Goal: Book appointment/travel/reservation

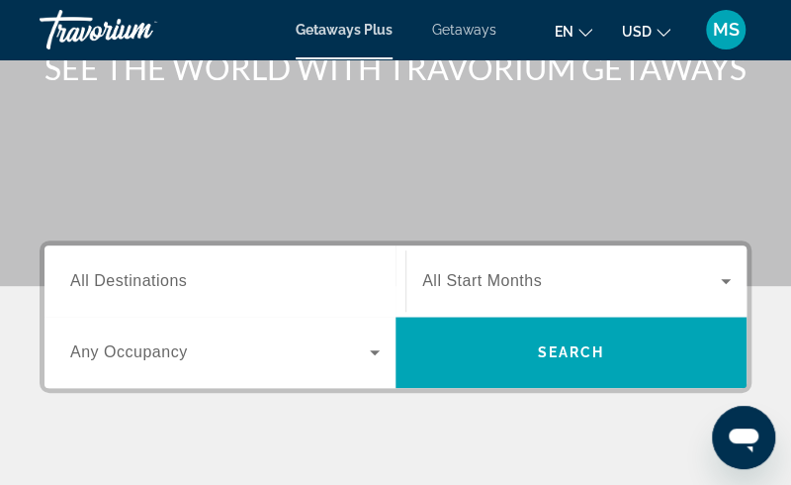
scroll to position [179, 0]
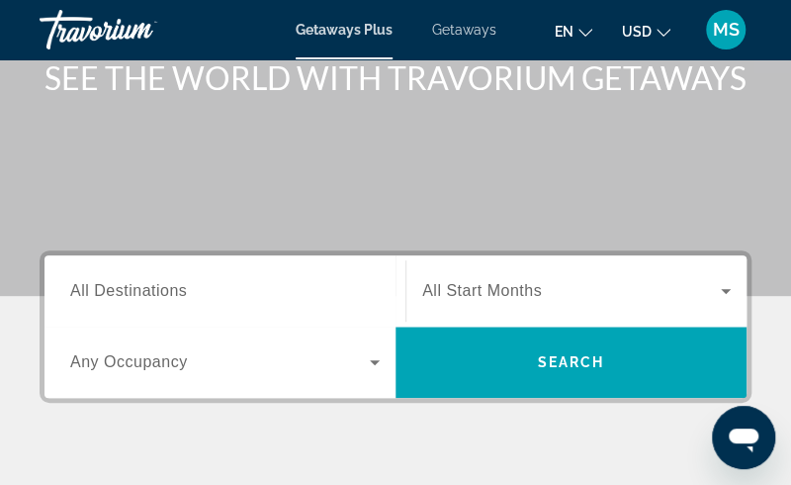
click at [465, 22] on span "Getaways" at bounding box center [464, 30] width 64 height 16
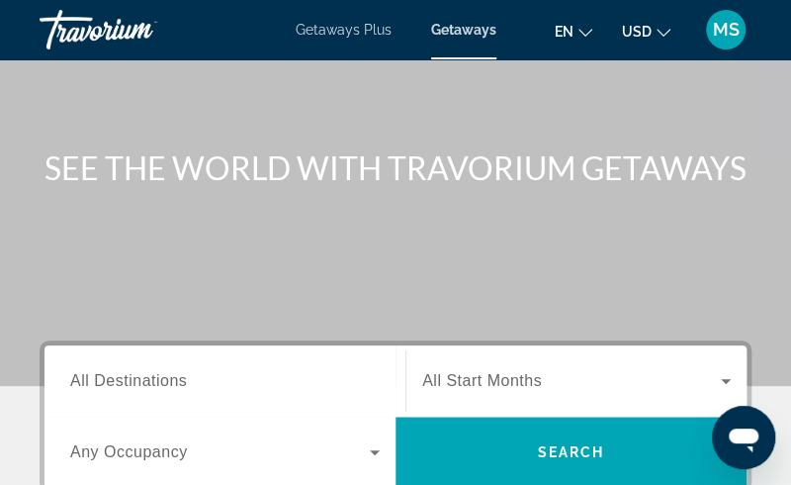
click at [228, 380] on input "Destination All Destinations" at bounding box center [225, 382] width 310 height 24
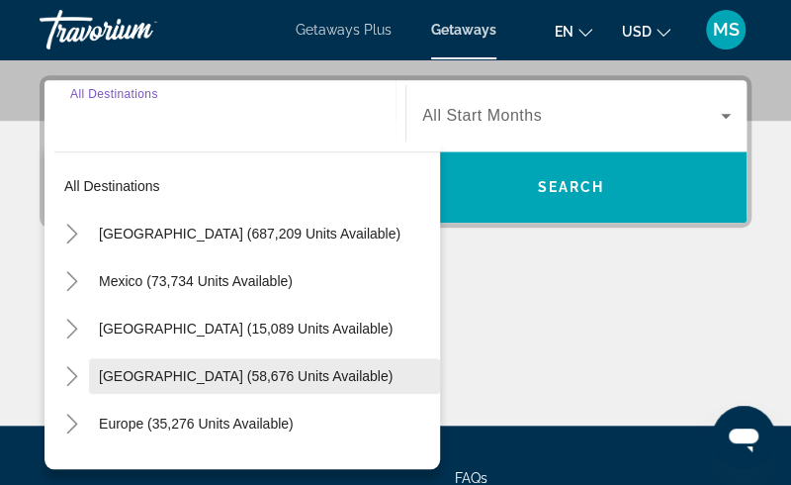
scroll to position [363, 0]
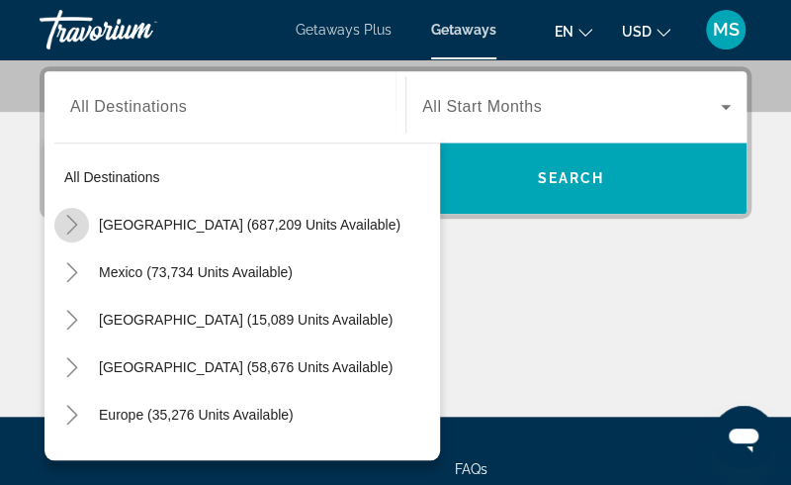
click at [73, 216] on icon "Toggle United States (687,209 units available)" at bounding box center [72, 225] width 20 height 20
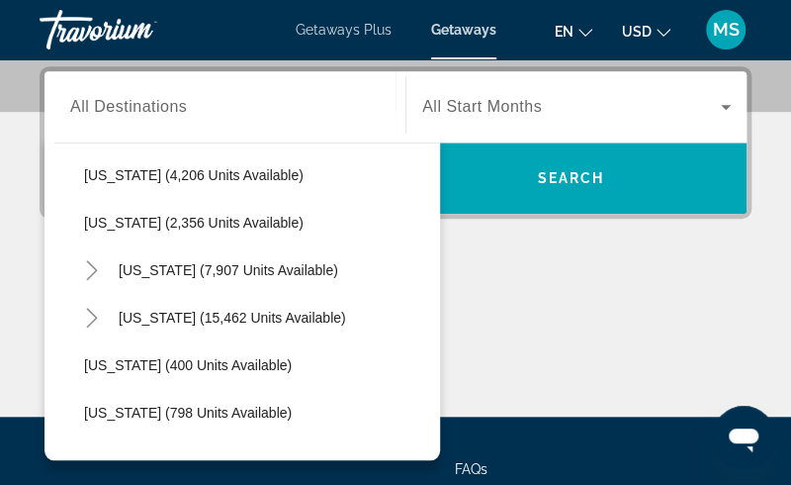
scroll to position [1316, 0]
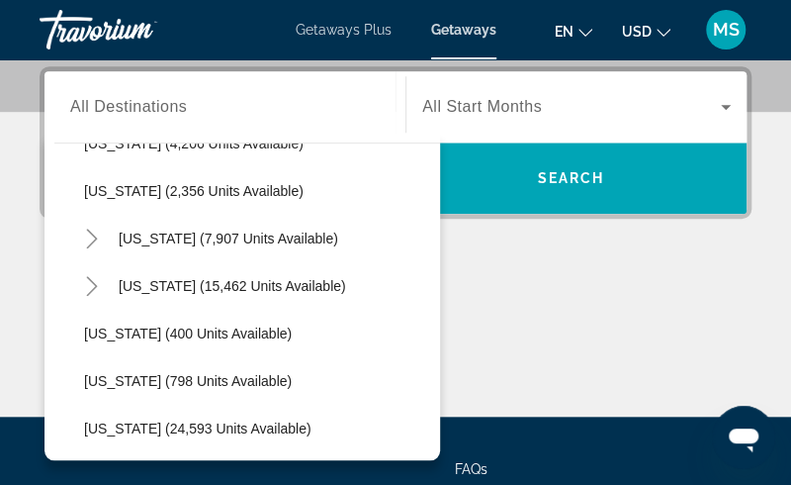
click at [123, 319] on span "Search widget" at bounding box center [257, 333] width 366 height 47
type input "**********"
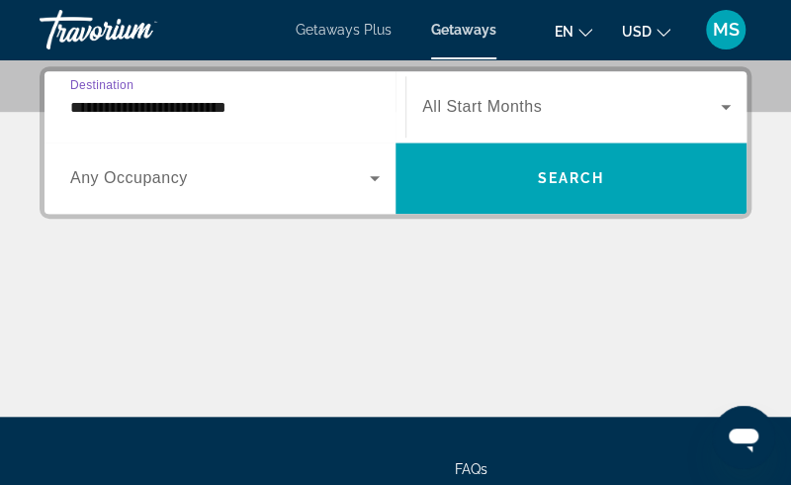
click at [341, 170] on span "Search widget" at bounding box center [220, 178] width 300 height 24
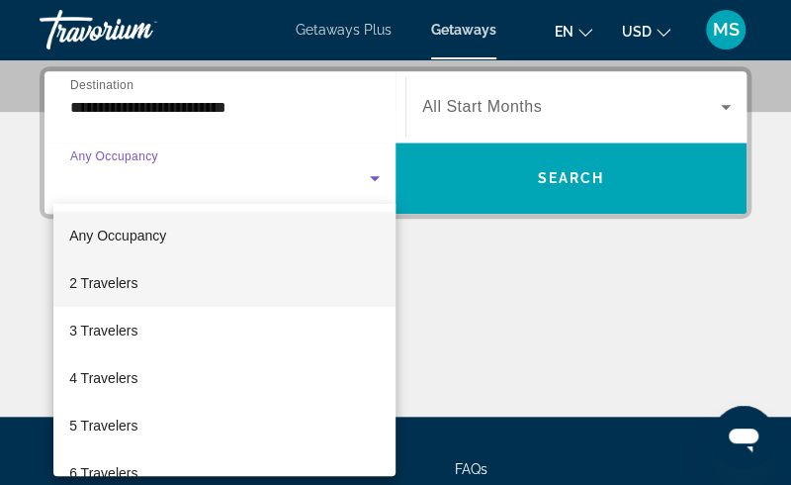
click at [221, 289] on mat-option "2 Travelers" at bounding box center [224, 282] width 342 height 47
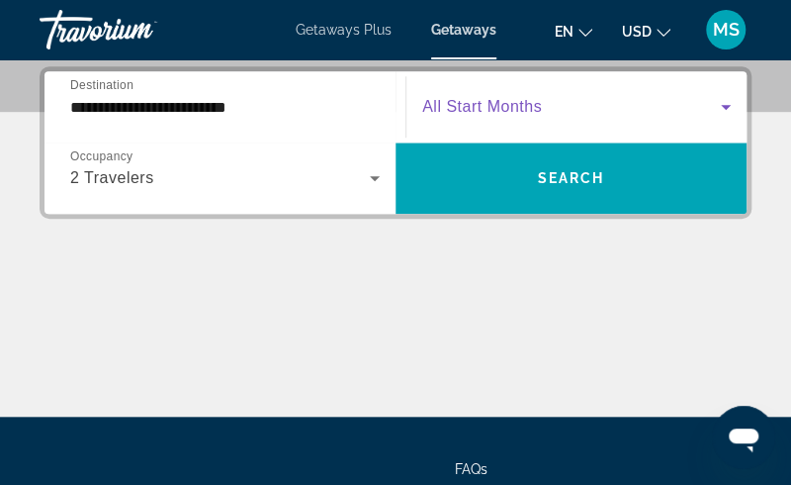
click at [635, 101] on span "Search widget" at bounding box center [571, 107] width 299 height 24
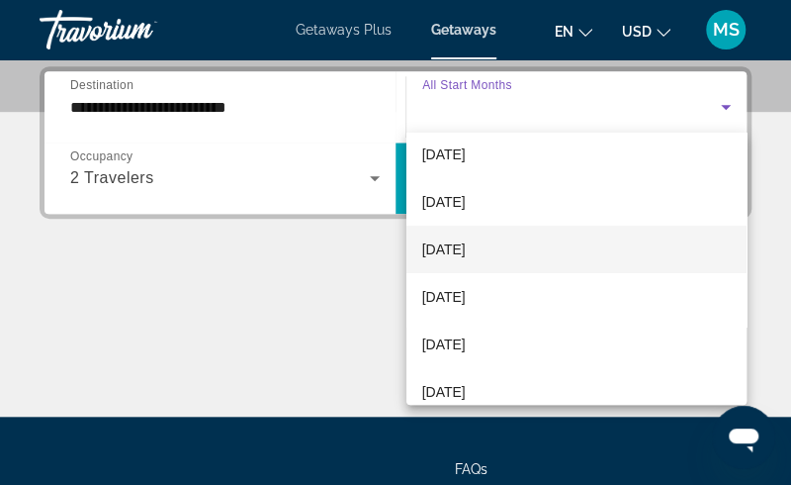
scroll to position [89, 0]
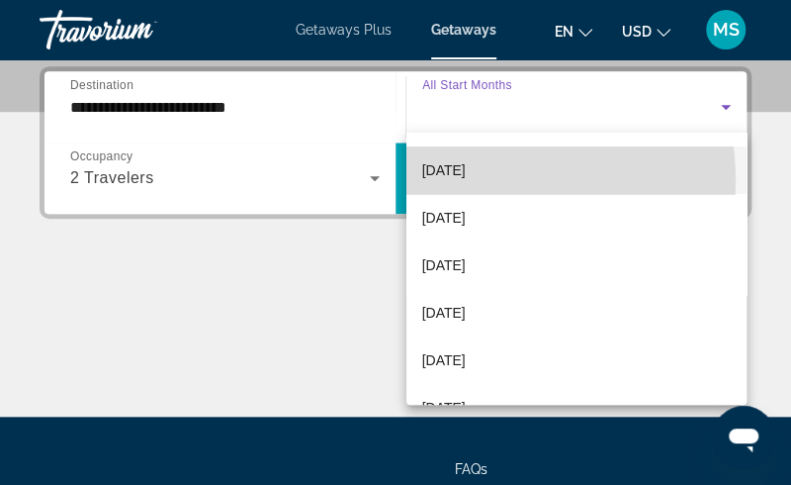
click at [463, 180] on span "October 2025" at bounding box center [444, 170] width 44 height 24
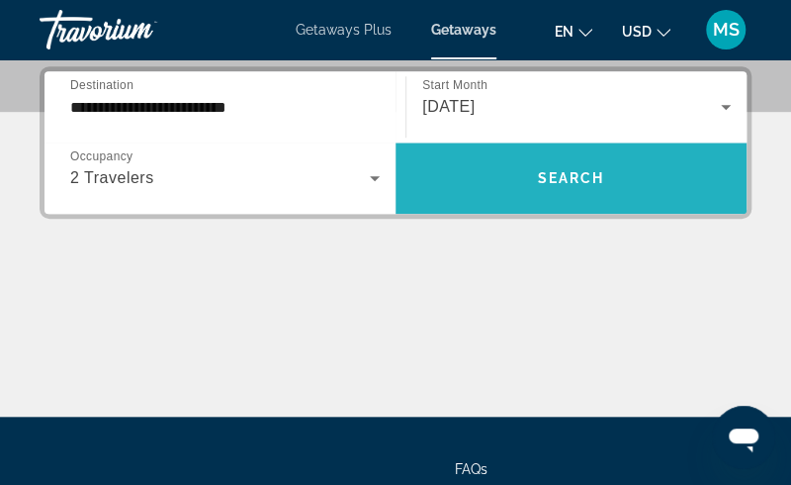
click at [538, 175] on span "Search" at bounding box center [571, 178] width 67 height 16
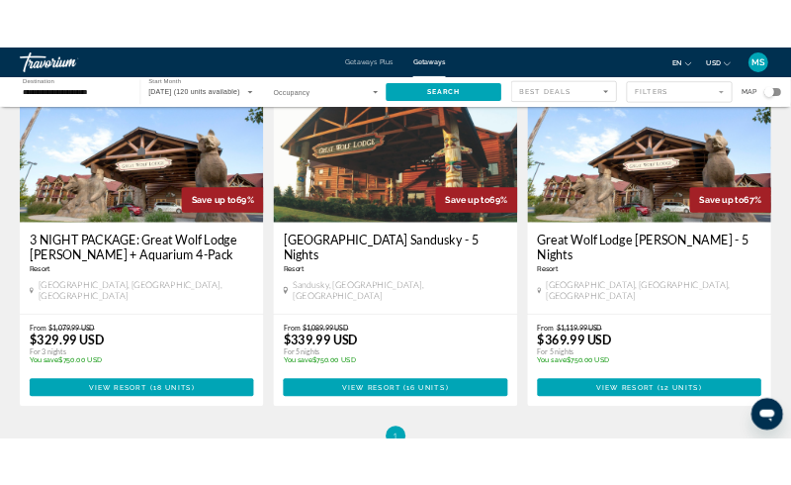
scroll to position [899, 0]
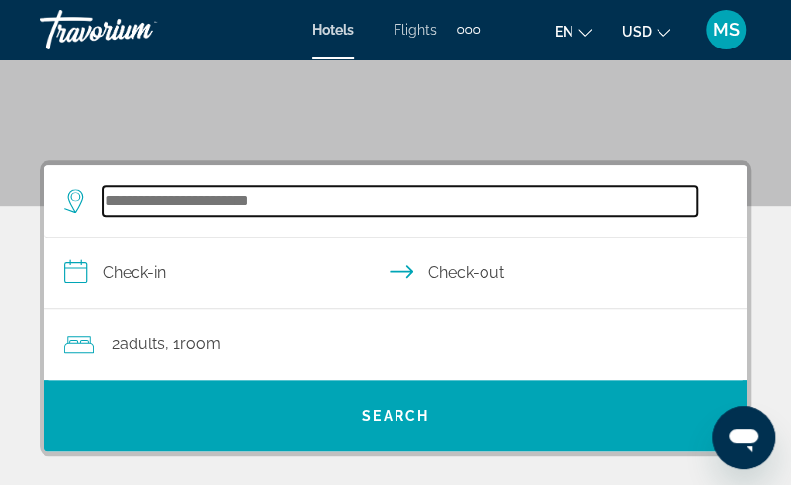
click at [480, 205] on input "Search widget" at bounding box center [400, 201] width 594 height 30
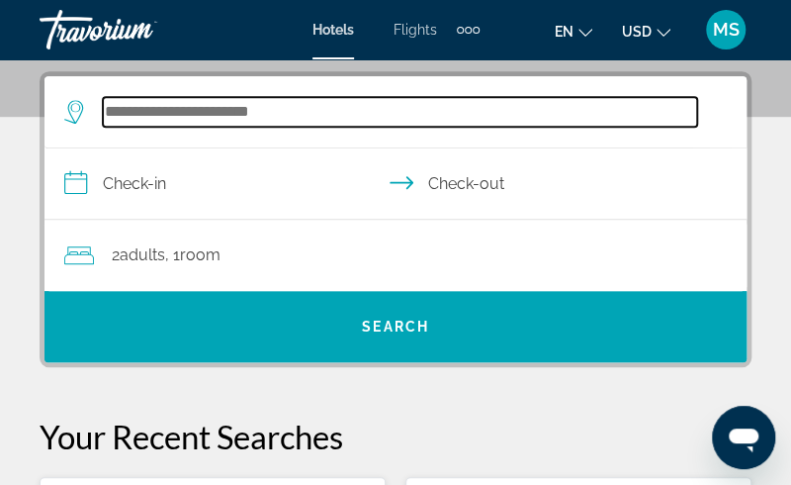
scroll to position [363, 0]
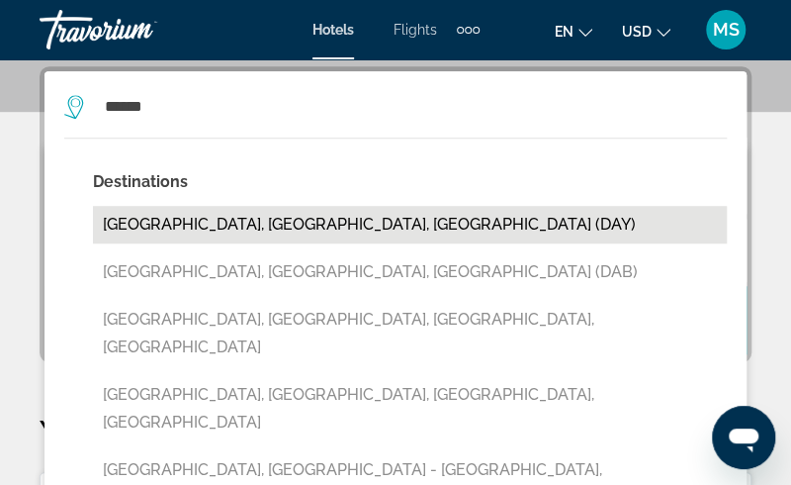
click at [375, 221] on button "[GEOGRAPHIC_DATA], [GEOGRAPHIC_DATA], [GEOGRAPHIC_DATA] (DAY)" at bounding box center [410, 225] width 634 height 38
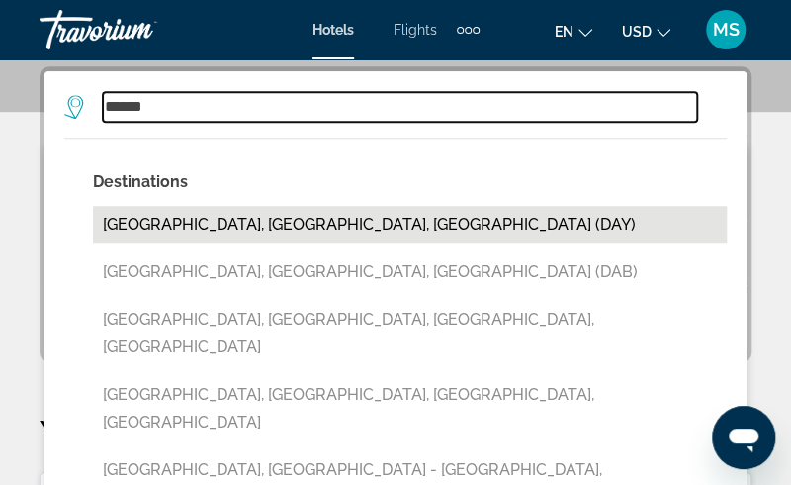
type input "**********"
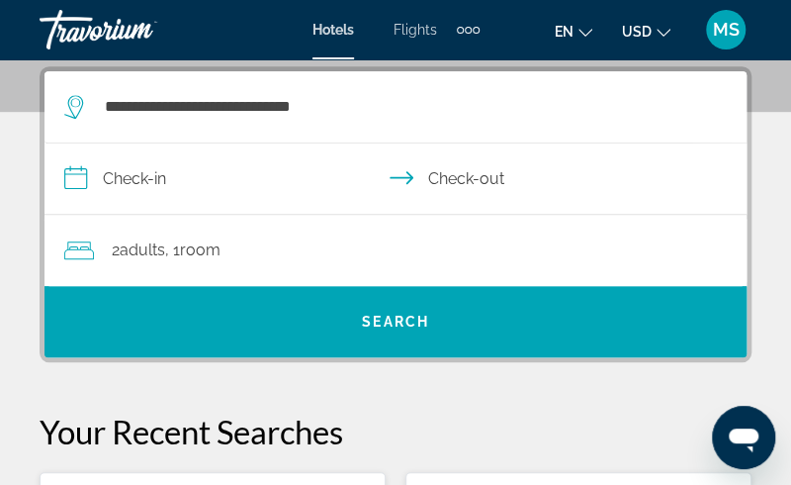
click at [238, 185] on input "**********" at bounding box center [400, 181] width 710 height 76
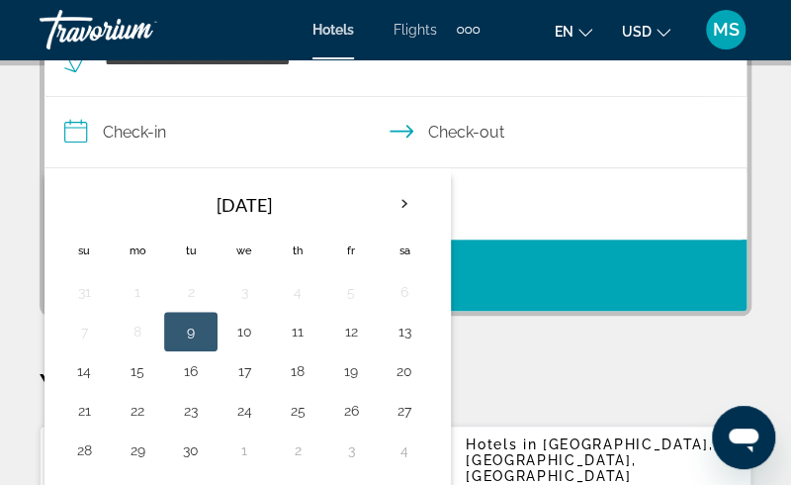
scroll to position [453, 0]
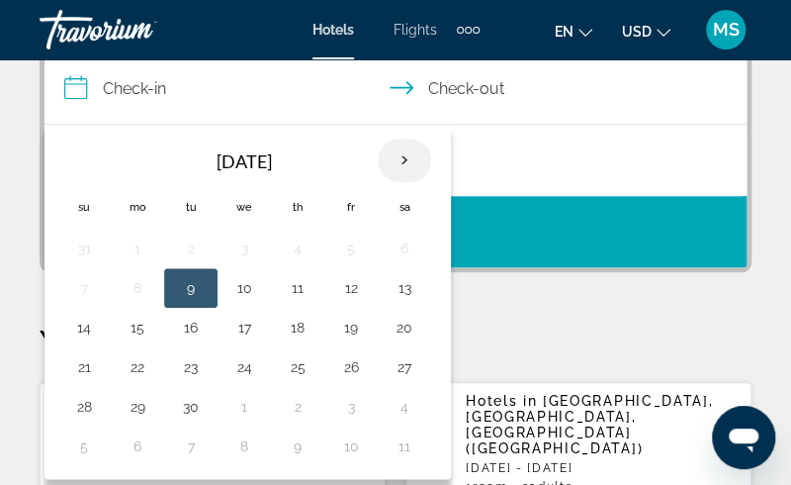
click at [400, 158] on th "Next month" at bounding box center [404, 160] width 53 height 44
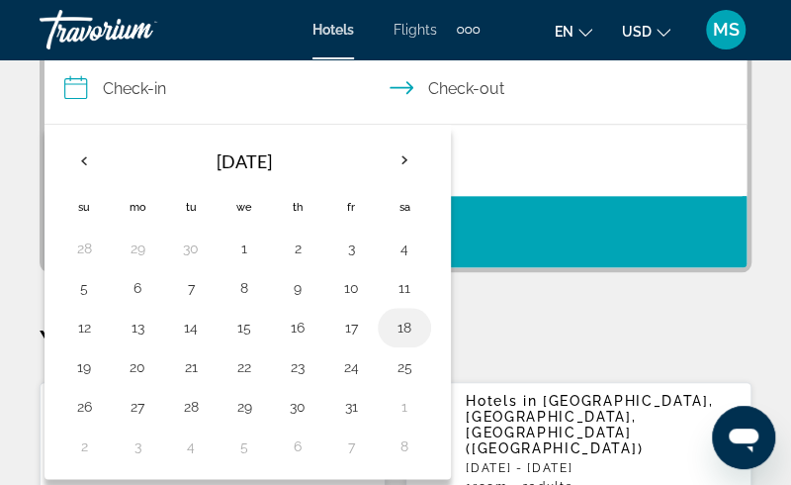
click at [396, 321] on button "18" at bounding box center [405, 328] width 32 height 28
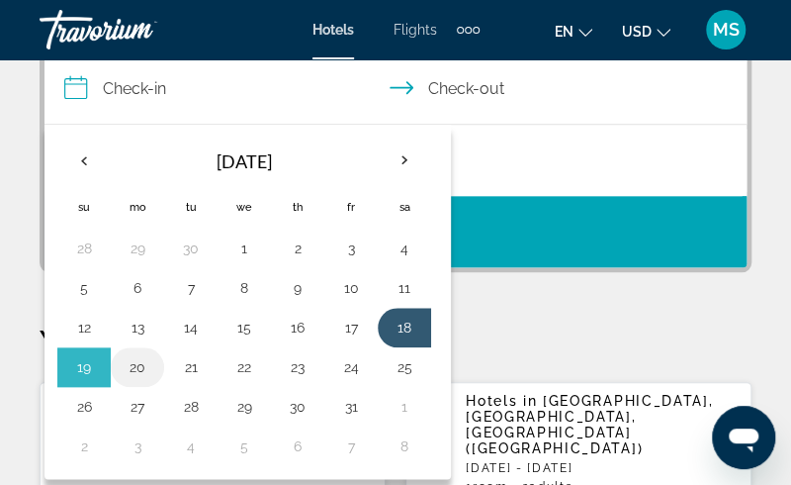
click at [146, 360] on button "20" at bounding box center [138, 367] width 32 height 28
type input "**********"
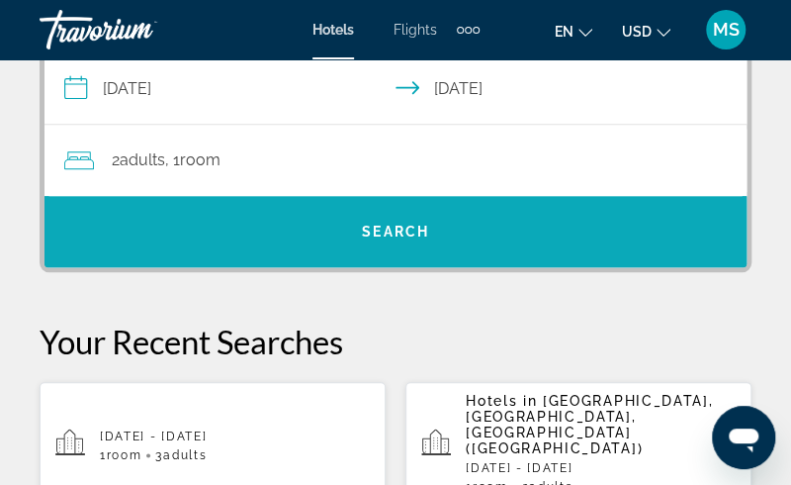
click at [363, 215] on span "Search widget" at bounding box center [396, 231] width 702 height 47
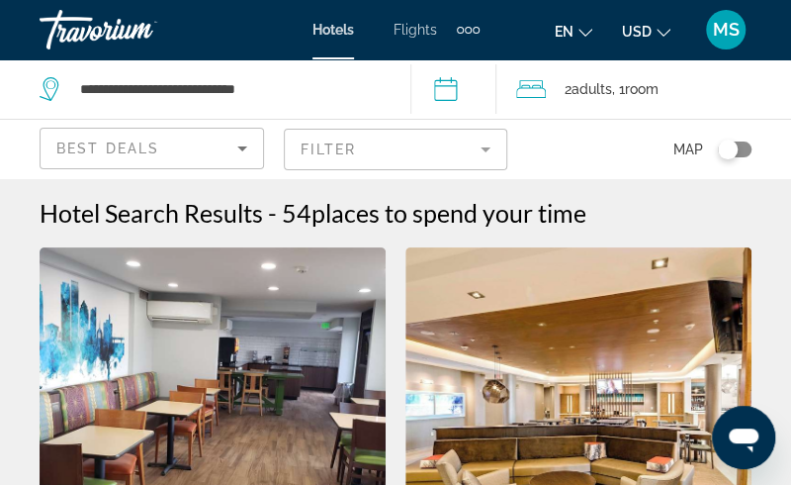
click at [635, 173] on div "Map" at bounding box center [639, 149] width 225 height 58
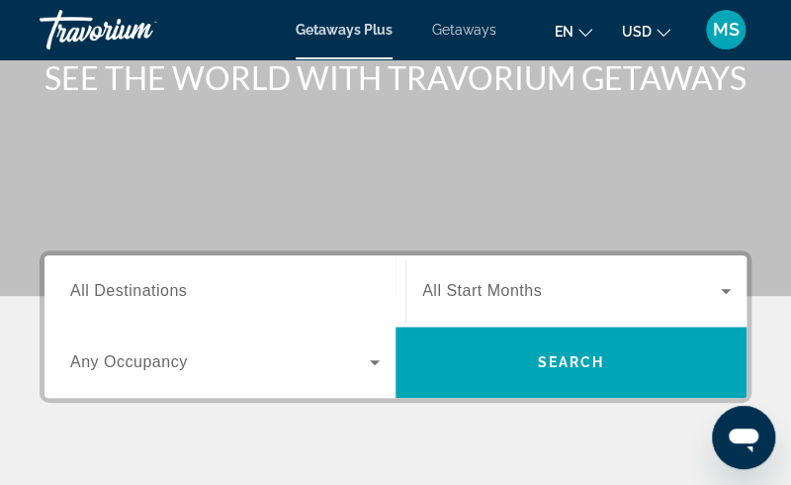
click at [221, 282] on input "Destination All Destinations" at bounding box center [225, 292] width 310 height 24
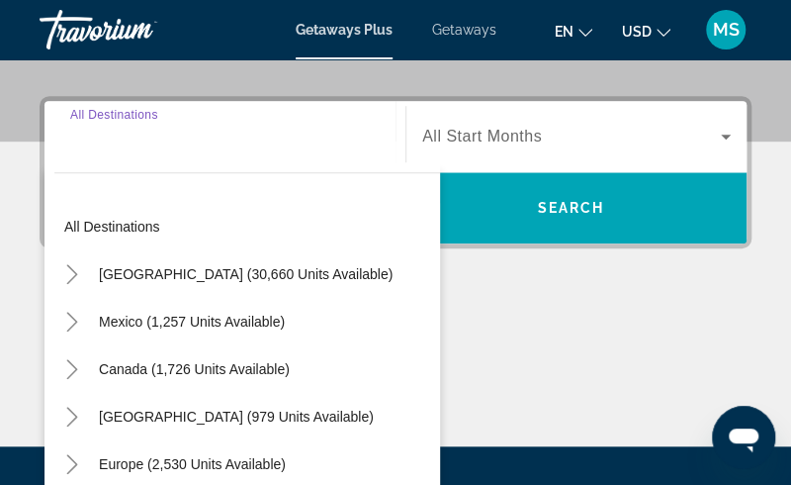
scroll to position [363, 0]
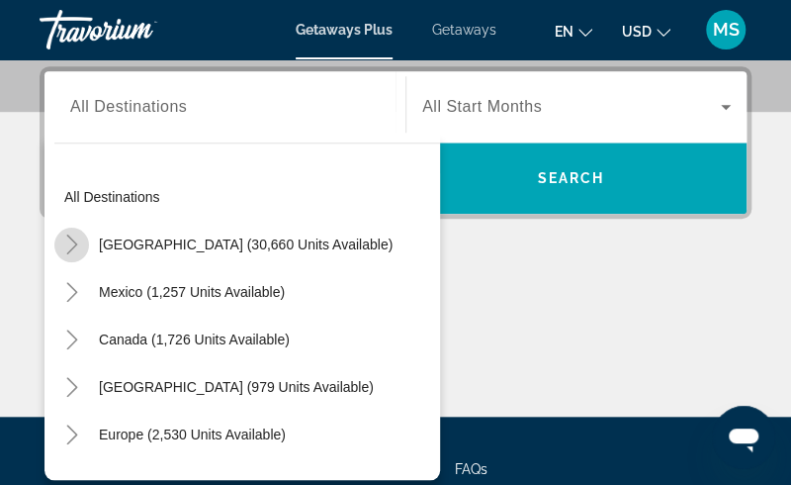
click at [64, 247] on icon "Toggle United States (30,660 units available)" at bounding box center [72, 244] width 20 height 20
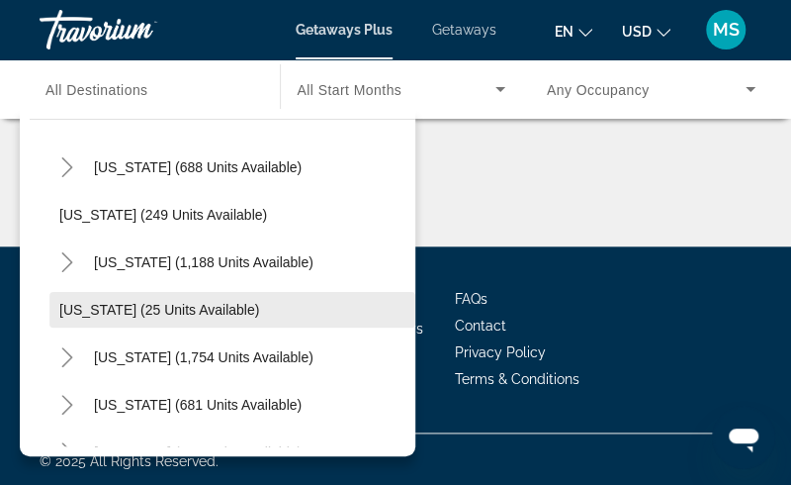
scroll to position [1267, 0]
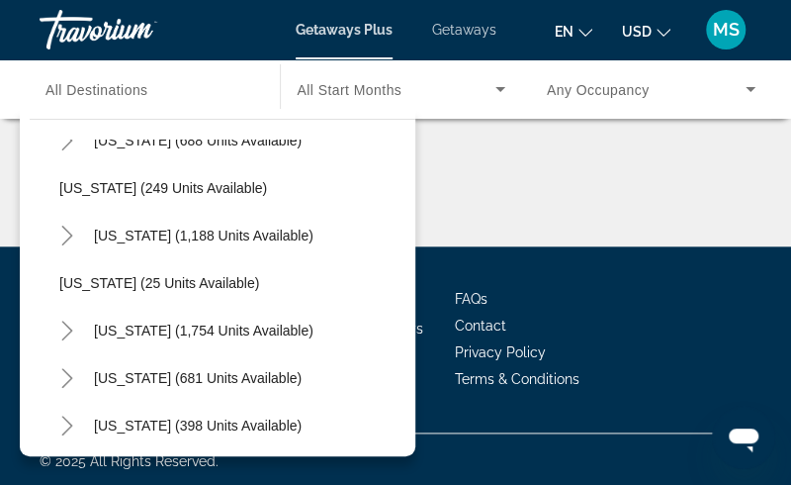
click at [452, 16] on div "Getaways Plus Getaways en English Español Français Italiano Português русский U…" at bounding box center [395, 29] width 791 height 51
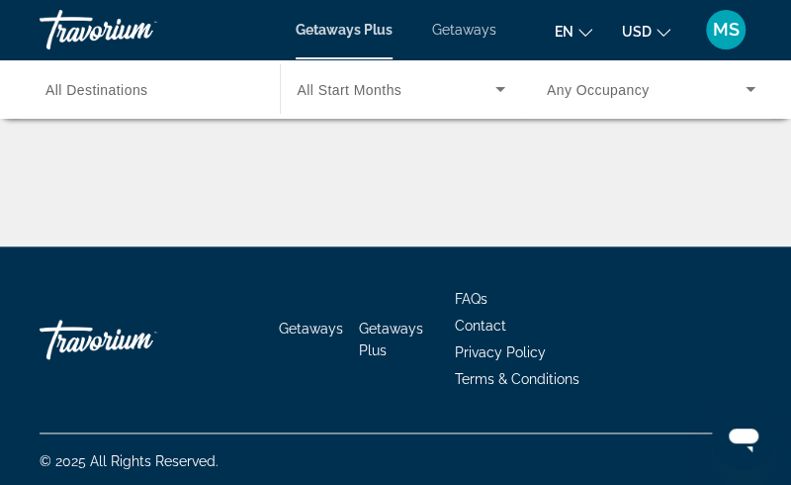
click at [457, 27] on span "Getaways" at bounding box center [464, 30] width 64 height 16
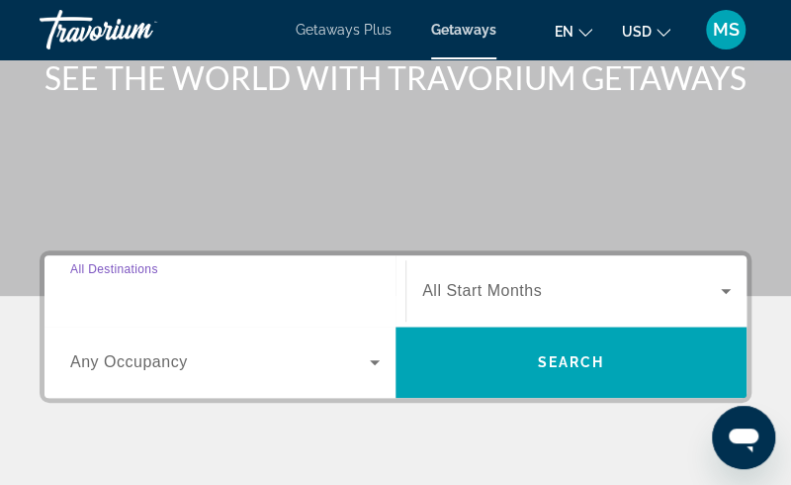
click at [232, 290] on input "Destination All Destinations" at bounding box center [225, 292] width 310 height 24
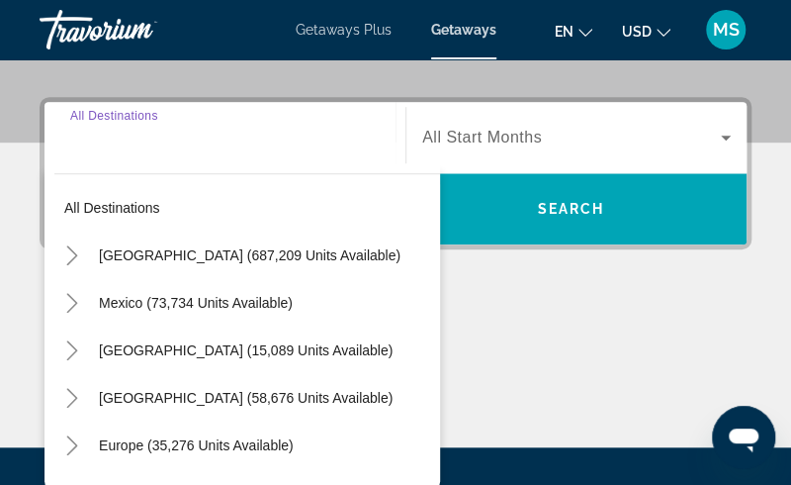
scroll to position [363, 0]
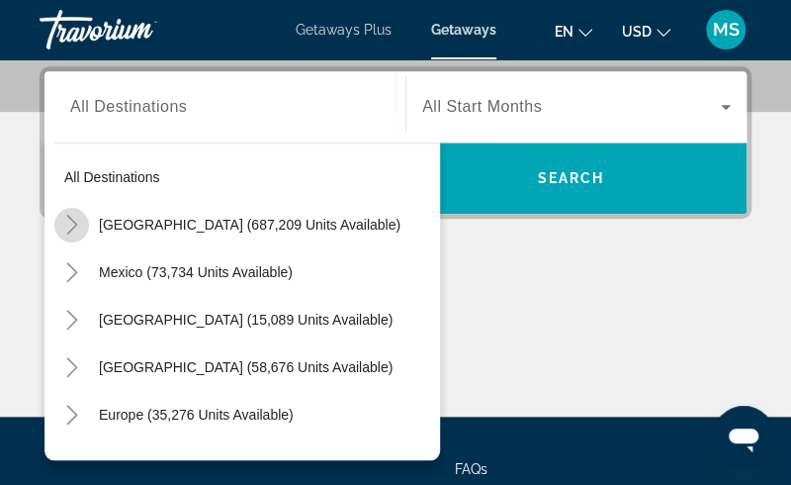
click at [66, 215] on icon "Toggle United States (687,209 units available)" at bounding box center [71, 225] width 11 height 20
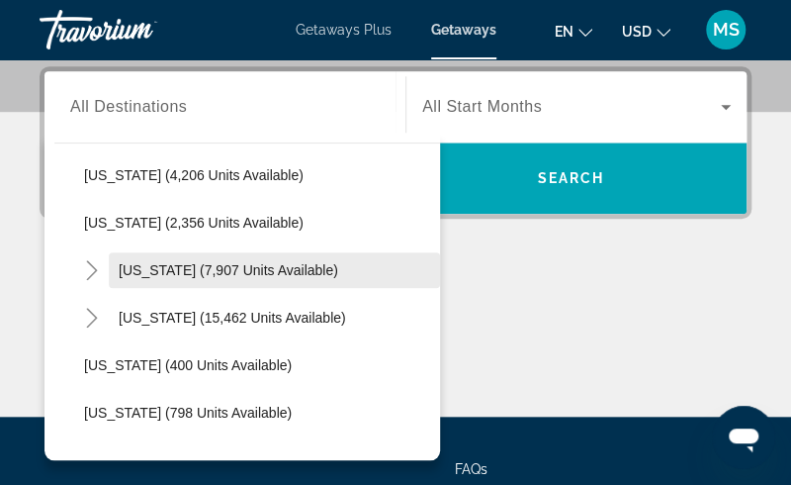
scroll to position [1316, 0]
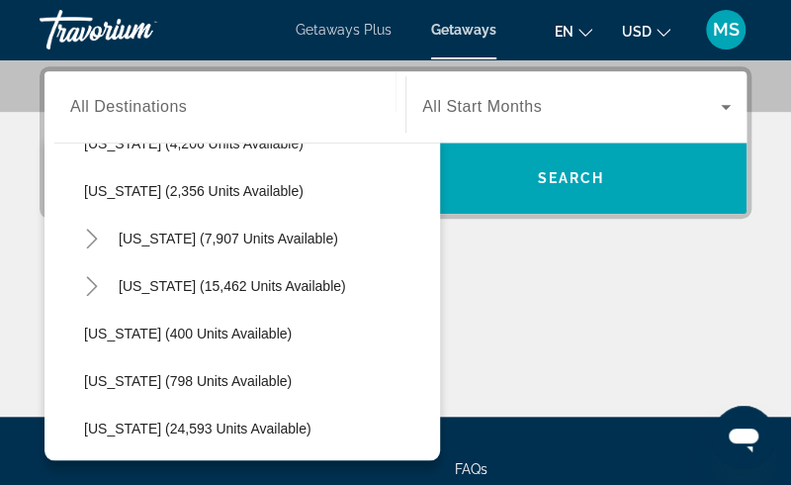
click at [149, 320] on span "Search widget" at bounding box center [257, 333] width 366 height 47
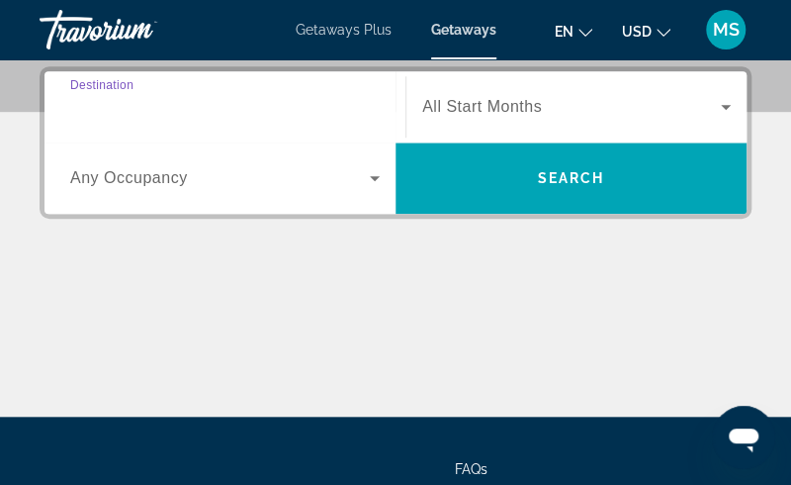
type input "**********"
click at [560, 101] on span "Search widget" at bounding box center [571, 107] width 299 height 24
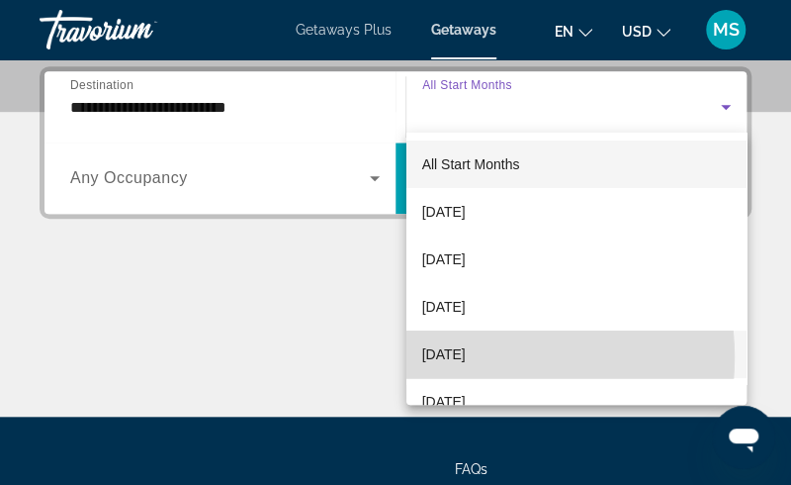
click at [454, 357] on span "December 2025" at bounding box center [444, 354] width 44 height 24
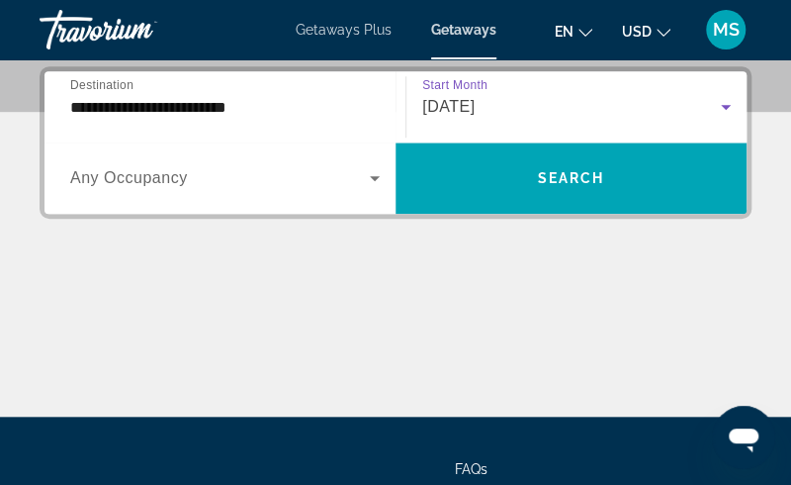
click at [308, 166] on span "Search widget" at bounding box center [220, 178] width 300 height 24
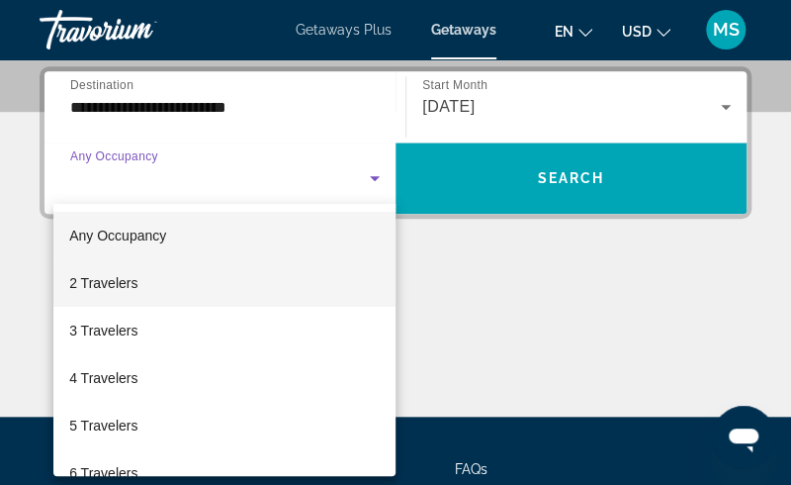
click at [245, 292] on mat-option "2 Travelers" at bounding box center [224, 282] width 342 height 47
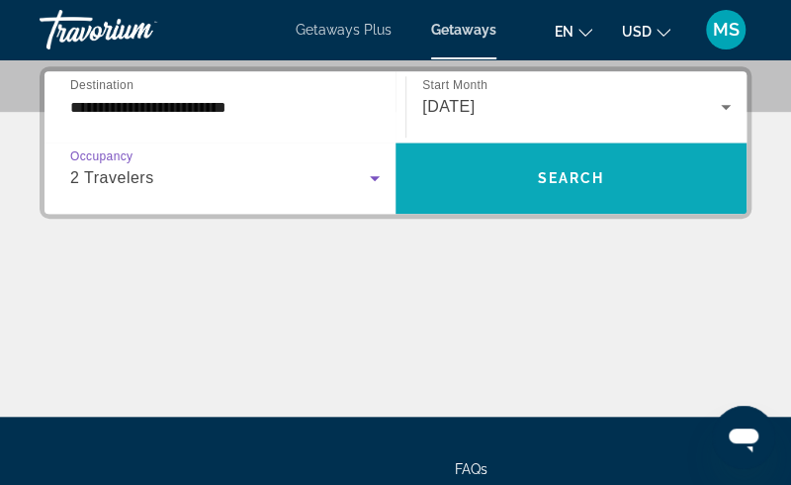
click at [523, 184] on span "Search widget" at bounding box center [571, 177] width 351 height 47
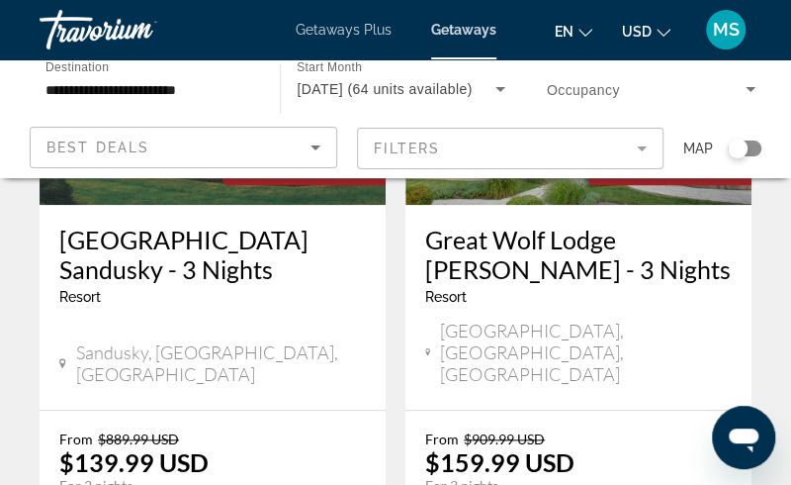
scroll to position [179, 0]
